Goal: Task Accomplishment & Management: Manage account settings

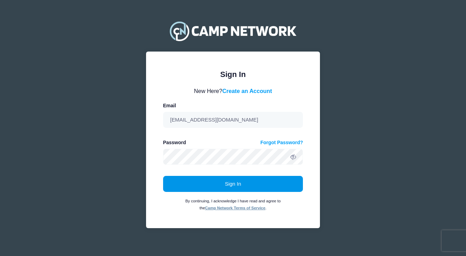
click at [239, 184] on button "Sign In" at bounding box center [233, 184] width 140 height 16
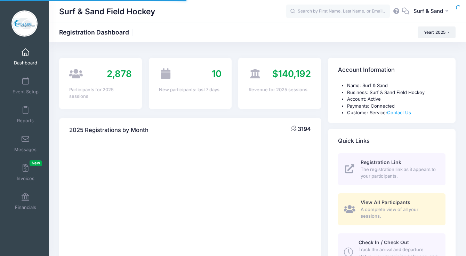
select select
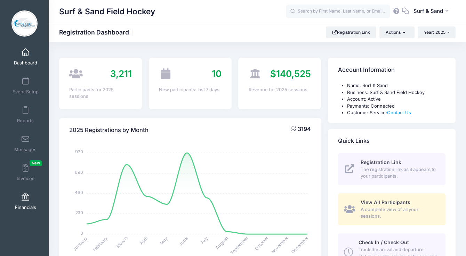
click at [26, 193] on link "Financials" at bounding box center [25, 201] width 33 height 24
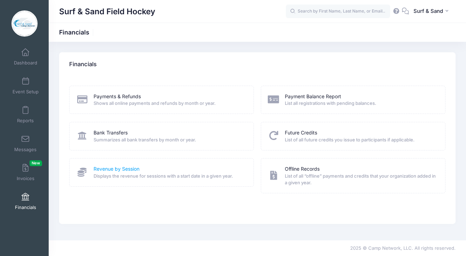
click at [117, 170] on link "Revenue by Session" at bounding box center [117, 168] width 46 height 7
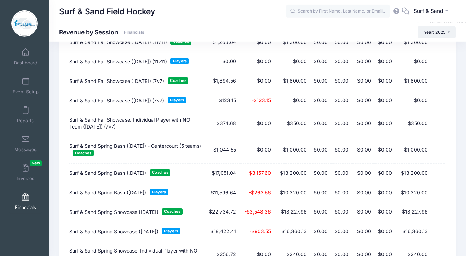
scroll to position [851, 0]
